Goal: Subscribe to service/newsletter

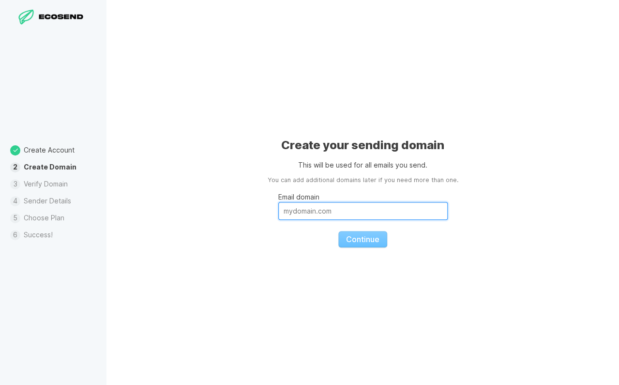
click at [315, 206] on input "Email domain" at bounding box center [362, 211] width 169 height 18
type input "HISNiseko"
click at [356, 234] on fieldset "Email domain HISNiseko Continue" at bounding box center [362, 216] width 169 height 62
click at [344, 210] on input "HISNiseko" at bounding box center [362, 211] width 169 height 18
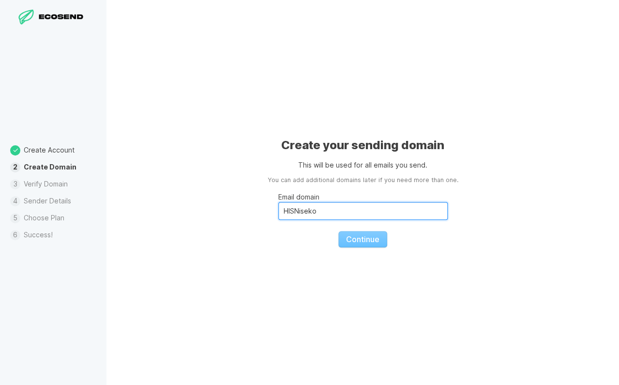
drag, startPoint x: 336, startPoint y: 208, endPoint x: 287, endPoint y: 208, distance: 49.4
click at [287, 208] on input "HISNiseko" at bounding box center [362, 211] width 169 height 18
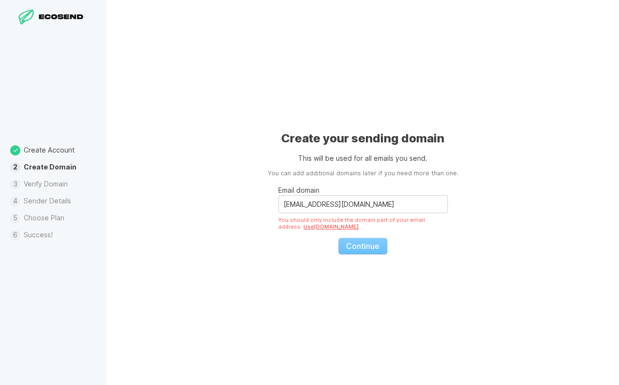
click at [305, 223] on link "Use [DOMAIN_NAME]" at bounding box center [331, 226] width 55 height 7
type input "[DOMAIN_NAME]"
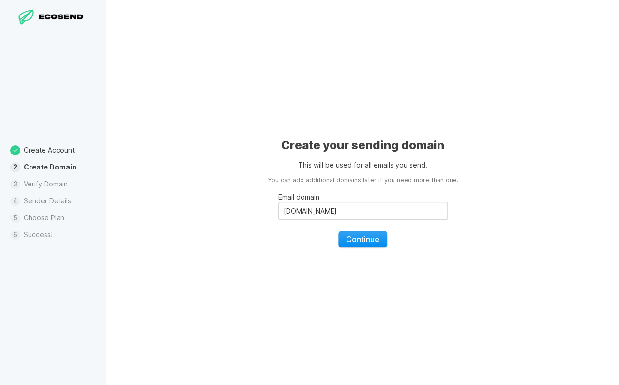
click at [362, 225] on fieldset "Email domain [DOMAIN_NAME] Continue" at bounding box center [362, 216] width 169 height 62
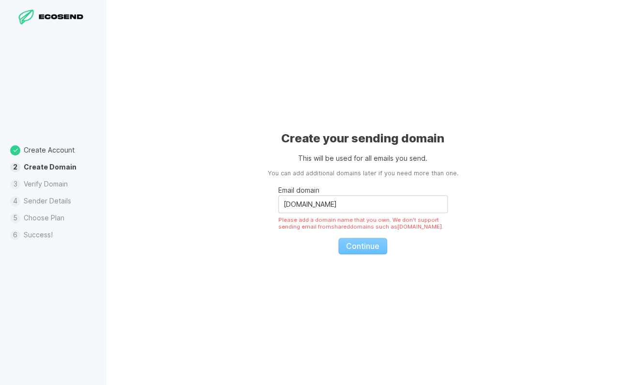
click at [358, 236] on fieldset "Email domain [DOMAIN_NAME] Please add a domain name that you own. We don't supp…" at bounding box center [362, 216] width 169 height 76
drag, startPoint x: 344, startPoint y: 203, endPoint x: 289, endPoint y: 199, distance: 55.3
click at [289, 199] on input "[DOMAIN_NAME]" at bounding box center [362, 204] width 169 height 18
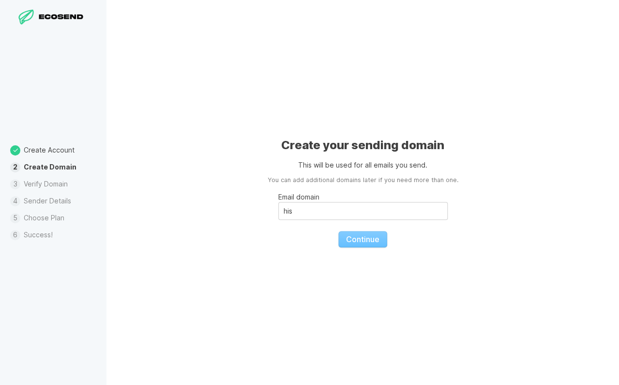
click at [360, 228] on fieldset "Email domain his Continue" at bounding box center [362, 216] width 169 height 62
click at [55, 17] on icon at bounding box center [62, 17] width 48 height 7
drag, startPoint x: 349, startPoint y: 212, endPoint x: 284, endPoint y: 204, distance: 65.3
click at [284, 204] on input "his" at bounding box center [362, 211] width 169 height 18
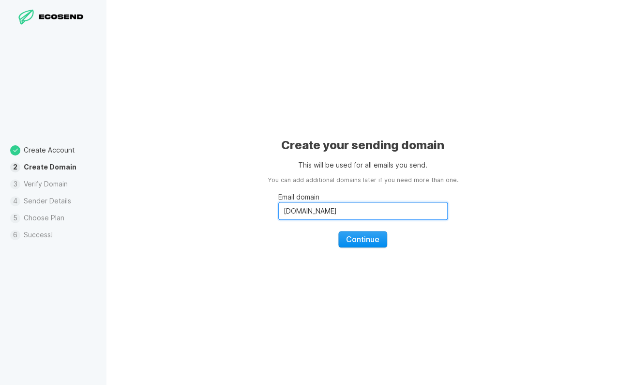
type input "[DOMAIN_NAME]"
click at [363, 236] on button "Continue" at bounding box center [362, 239] width 49 height 16
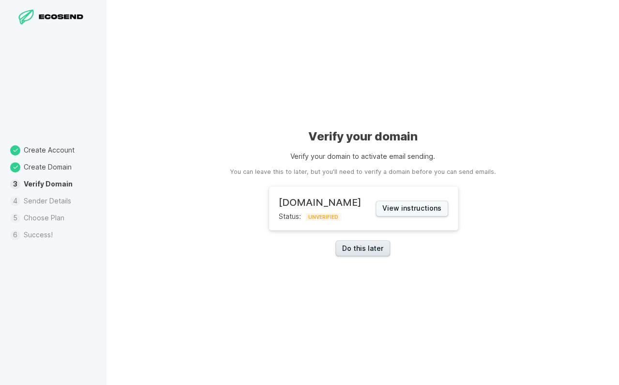
click at [365, 244] on link "Do this later" at bounding box center [362, 248] width 55 height 16
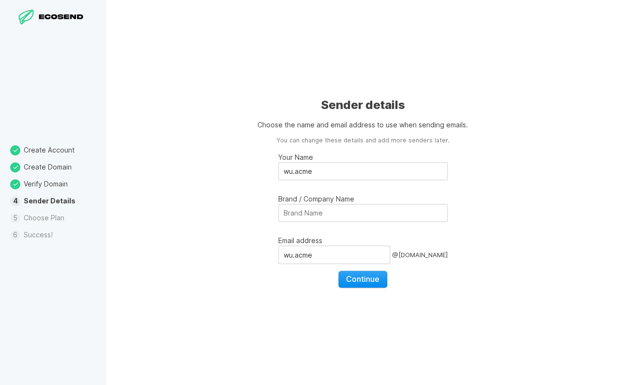
click at [372, 274] on span "Continue" at bounding box center [362, 279] width 33 height 10
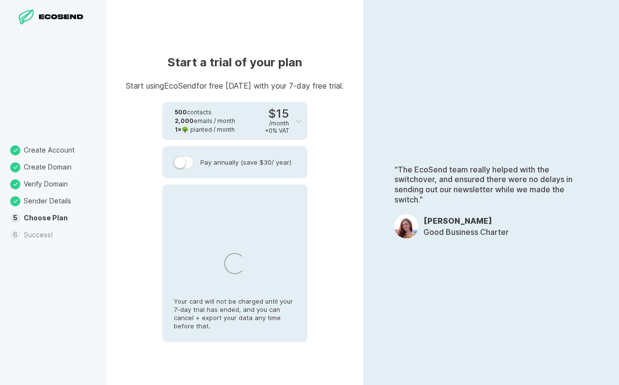
select select "JP"
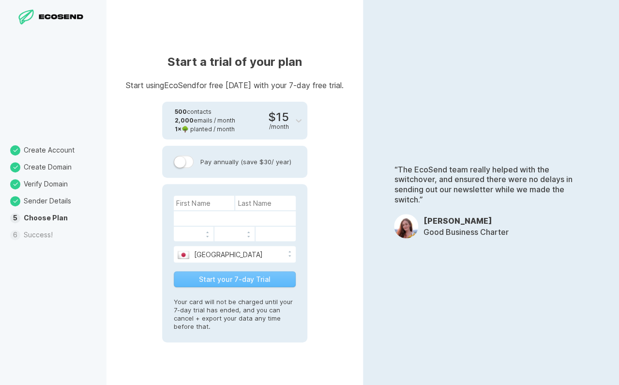
click at [283, 128] on div "/ month" at bounding box center [279, 126] width 20 height 7
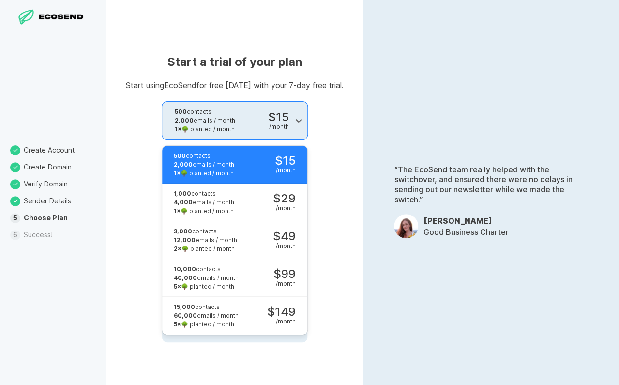
click at [333, 129] on div "Start a trial of your plan Start using EcoSend for free [DATE] with your 7-day …" at bounding box center [234, 192] width 257 height 385
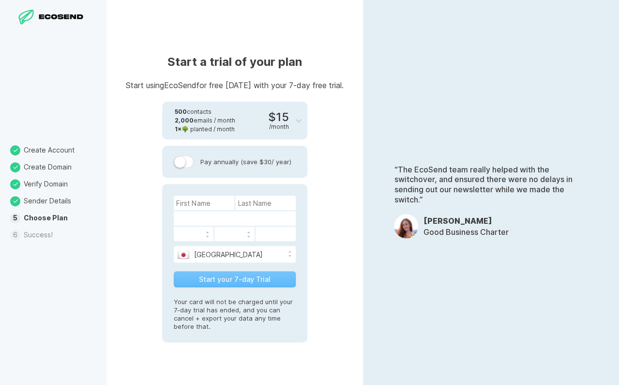
click at [215, 277] on div "Start your 7-day Trial" at bounding box center [235, 279] width 122 height 16
